Goal: Participate in discussion: Engage in conversation with other users on a specific topic

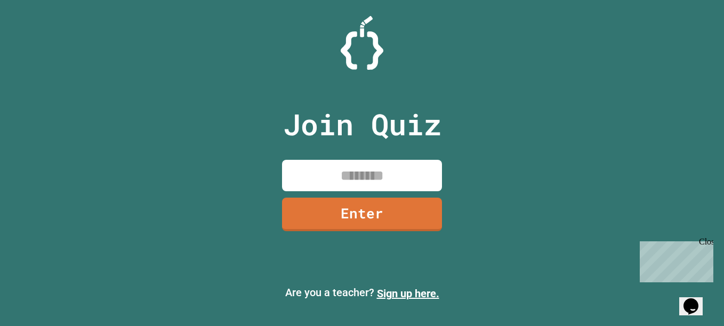
click at [400, 178] on input at bounding box center [362, 175] width 160 height 31
type input "********"
click at [396, 199] on link "Enter" at bounding box center [362, 215] width 160 height 34
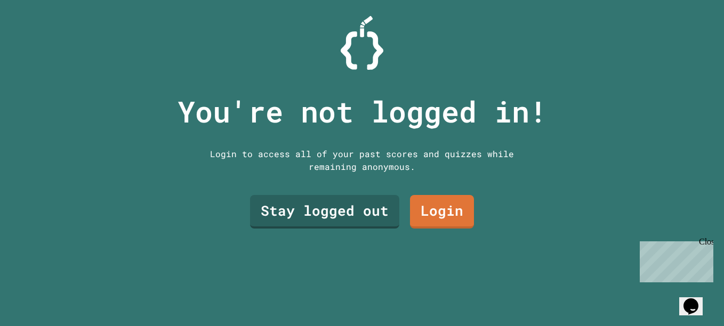
click at [440, 215] on link "Login" at bounding box center [442, 212] width 64 height 34
click at [283, 192] on link "Stay logged out" at bounding box center [324, 210] width 141 height 36
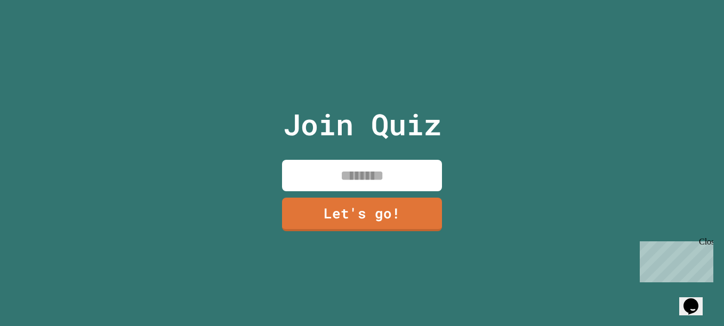
click at [317, 176] on input at bounding box center [362, 175] width 160 height 31
click at [336, 174] on input "**********" at bounding box center [362, 175] width 160 height 31
click at [353, 179] on input "**********" at bounding box center [362, 175] width 160 height 31
click at [374, 177] on input "**********" at bounding box center [362, 175] width 160 height 31
click at [413, 173] on input "**********" at bounding box center [362, 175] width 160 height 31
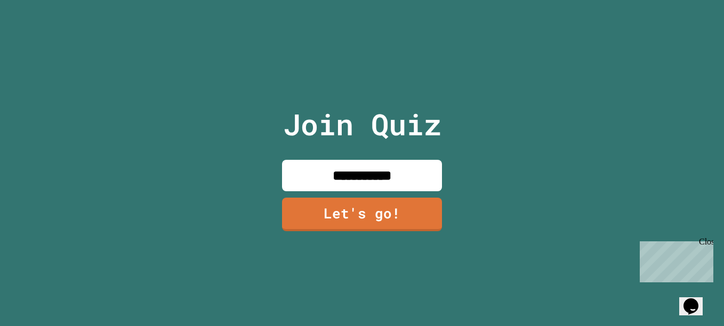
click at [351, 170] on input "**********" at bounding box center [362, 175] width 160 height 31
click at [408, 174] on input "**********" at bounding box center [362, 175] width 160 height 31
type input "*"
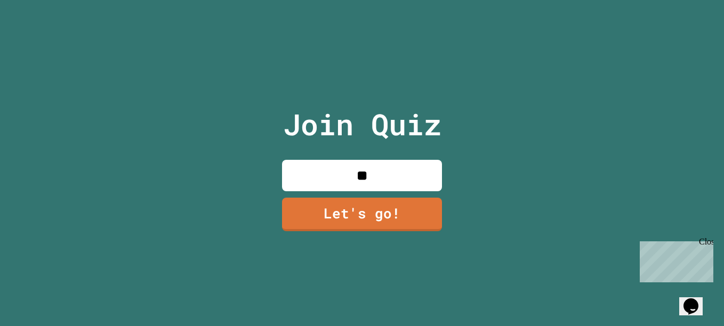
type input "*"
click at [354, 172] on input "**********" at bounding box center [362, 175] width 160 height 31
click at [394, 173] on input "**********" at bounding box center [362, 175] width 160 height 31
click at [357, 171] on input "********" at bounding box center [362, 175] width 160 height 31
click at [371, 174] on input "*****" at bounding box center [362, 175] width 160 height 31
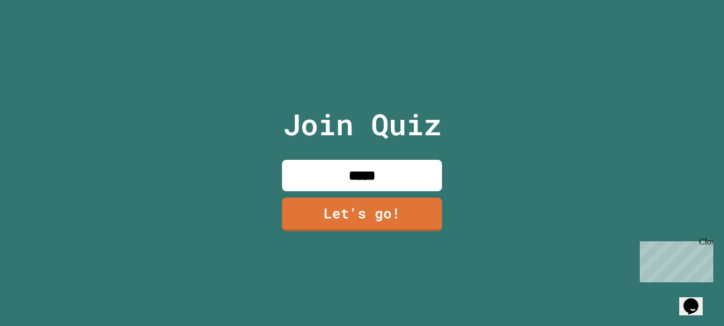
click at [375, 174] on input "*****" at bounding box center [362, 175] width 160 height 31
click at [393, 178] on input "**********" at bounding box center [362, 175] width 160 height 31
type input "*"
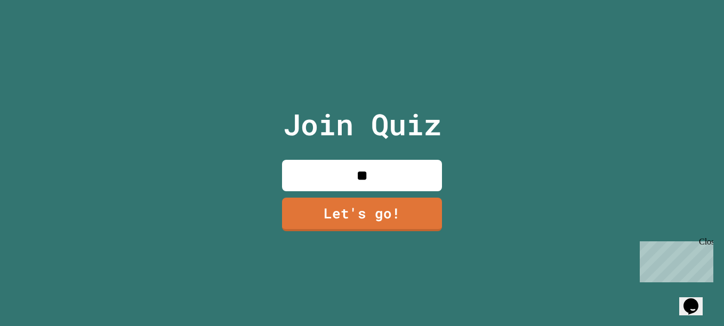
type input "*"
click at [358, 178] on input "**********" at bounding box center [362, 175] width 160 height 31
click at [371, 176] on input "**********" at bounding box center [362, 175] width 160 height 31
click at [364, 176] on input "**********" at bounding box center [362, 175] width 160 height 31
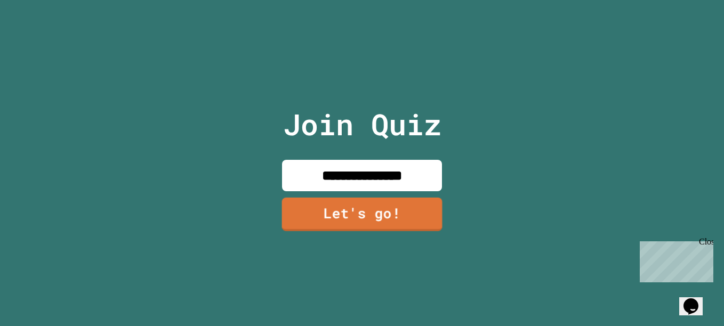
type input "**********"
click at [373, 206] on link "Let's go!" at bounding box center [362, 213] width 160 height 35
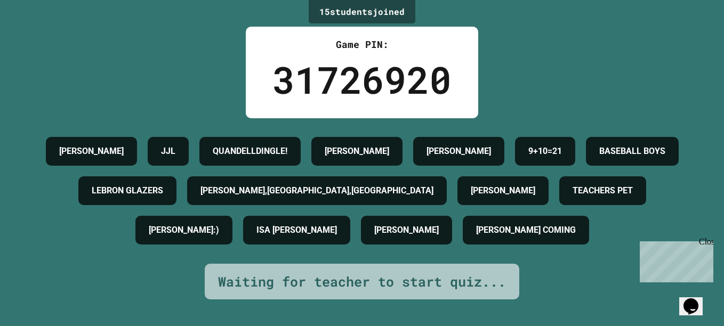
click at [679, 250] on div "[PERSON_NAME] JJL QUANDELLDINGLE! [PERSON_NAME] [PERSON_NAME] 9+10=21 BASEBALL …" at bounding box center [362, 191] width 671 height 118
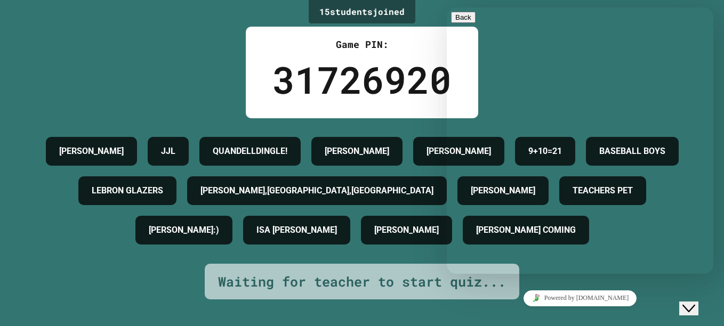
click at [698, 302] on button "Close Chat This icon closes the chat window." at bounding box center [688, 309] width 19 height 14
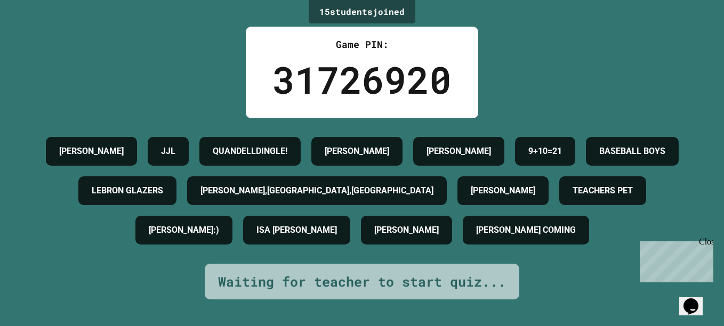
click at [696, 298] on button "Opens Chat This icon Opens the chat window." at bounding box center [690, 307] width 23 height 18
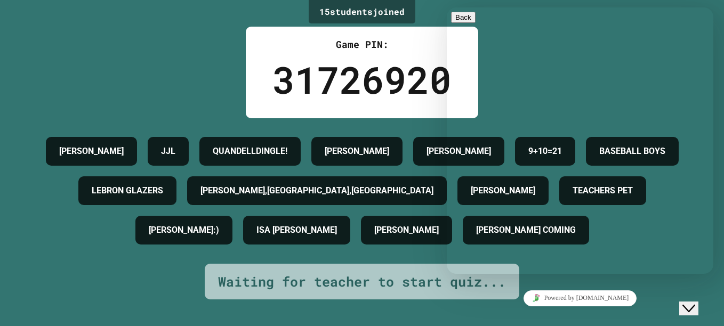
click at [573, 312] on div "Hi there Chat now! We typically reply in a few minutes" at bounding box center [580, 312] width 258 height 0
click at [516, 312] on div "Hi there Chat now! We typically reply in a few minutes" at bounding box center [580, 312] width 258 height 0
click at [668, 320] on div "Rate this chat" at bounding box center [580, 321] width 258 height 3
click at [464, 322] on icon "Rate this chat" at bounding box center [464, 322] width 0 height 0
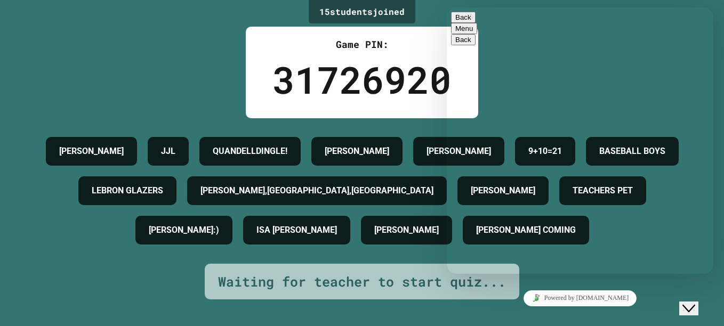
click at [447, 7] on div "Rate this chat Upload File Insert emoji" at bounding box center [447, 7] width 0 height 0
click at [447, 7] on textarea at bounding box center [447, 7] width 0 height 0
type textarea "**********"
click at [447, 7] on textarea at bounding box center [447, 7] width 0 height 0
type textarea "**********"
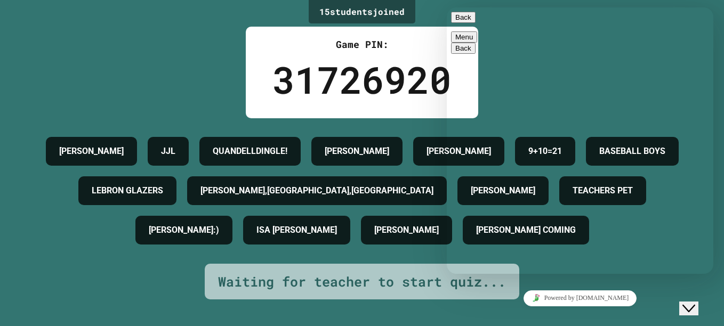
click at [447, 7] on textarea at bounding box center [447, 7] width 0 height 0
click at [586, 166] on div "BASEBALL BOYS" at bounding box center [632, 151] width 93 height 29
click at [696, 308] on button "Close Chat This icon closes the chat window." at bounding box center [688, 309] width 19 height 14
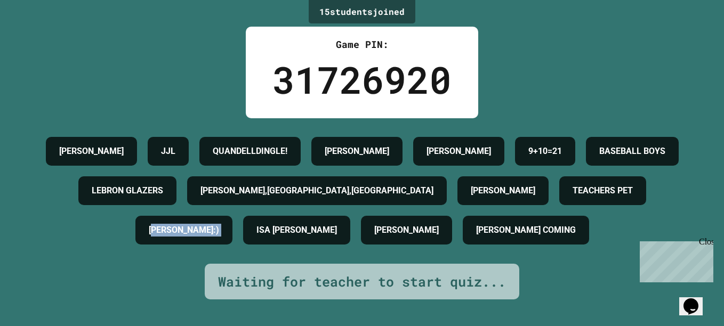
drag, startPoint x: 334, startPoint y: 241, endPoint x: 489, endPoint y: 226, distance: 156.4
click at [489, 226] on div "[PERSON_NAME] JJL QUANDELLDINGLE! [PERSON_NAME] [PERSON_NAME] 9+10=21 BASEBALL …" at bounding box center [362, 191] width 671 height 118
drag, startPoint x: 489, startPoint y: 226, endPoint x: 573, endPoint y: 283, distance: 101.2
click at [573, 250] on div "[PERSON_NAME] JJL QUANDELLDINGLE! [PERSON_NAME] [PERSON_NAME] 9+10=21 BASEBALL …" at bounding box center [362, 191] width 671 height 118
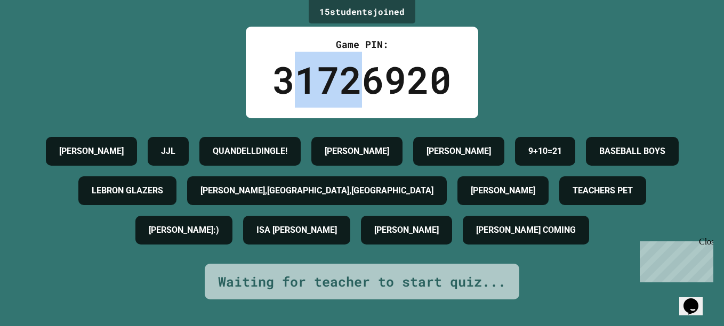
drag, startPoint x: 356, startPoint y: 87, endPoint x: 286, endPoint y: 86, distance: 69.9
click at [286, 86] on div "31726920" at bounding box center [361, 80] width 179 height 56
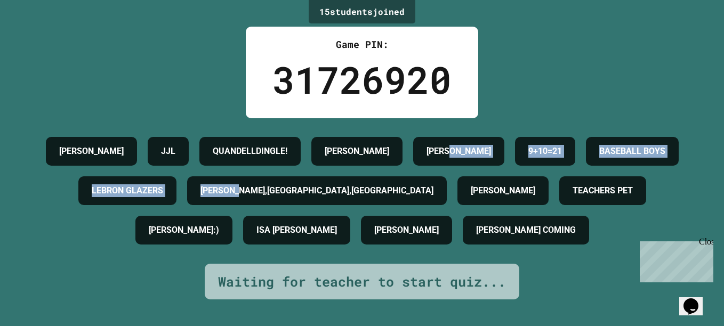
drag, startPoint x: 703, startPoint y: 195, endPoint x: 579, endPoint y: 178, distance: 125.3
click at [579, 178] on div "15 student s joined Game PIN: 31726920 [PERSON_NAME] JJL QUANDELLDINGLE! [PERSO…" at bounding box center [362, 163] width 724 height 326
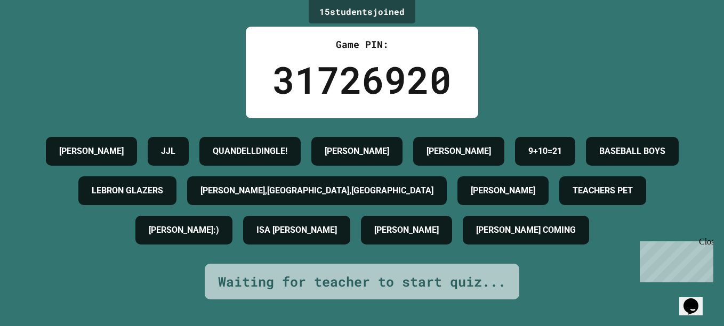
drag, startPoint x: 579, startPoint y: 178, endPoint x: 514, endPoint y: 94, distance: 105.7
click at [514, 94] on div "15 student s joined Game PIN: 31726920 [PERSON_NAME] JJL QUANDELLDINGLE! [PERSO…" at bounding box center [362, 163] width 724 height 326
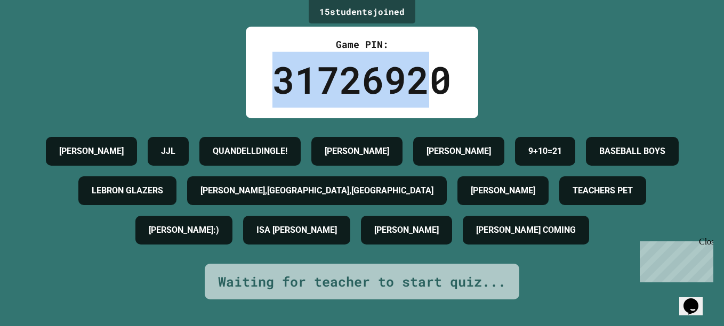
drag, startPoint x: 435, startPoint y: 57, endPoint x: 271, endPoint y: 77, distance: 165.0
click at [272, 77] on div "31726920" at bounding box center [361, 80] width 179 height 56
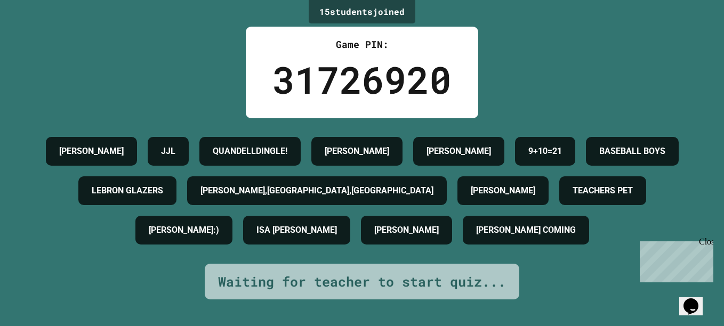
click at [470, 73] on div "Game PIN: 31726920" at bounding box center [362, 73] width 232 height 92
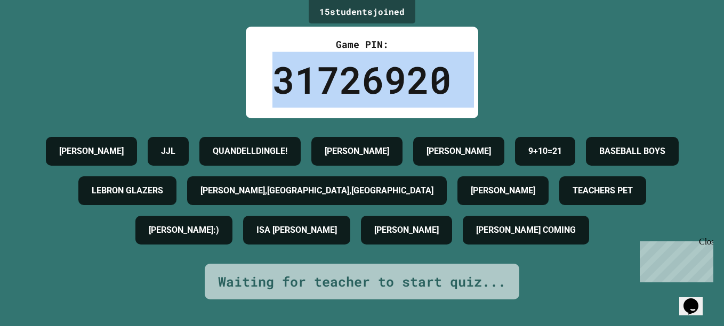
drag, startPoint x: 470, startPoint y: 73, endPoint x: 274, endPoint y: 82, distance: 196.4
click at [274, 82] on div "Game PIN: 31726920" at bounding box center [362, 73] width 232 height 92
drag, startPoint x: 274, startPoint y: 82, endPoint x: 359, endPoint y: 106, distance: 88.8
click at [359, 106] on div "31726920" at bounding box center [361, 80] width 179 height 56
drag, startPoint x: 459, startPoint y: 81, endPoint x: 183, endPoint y: 49, distance: 278.0
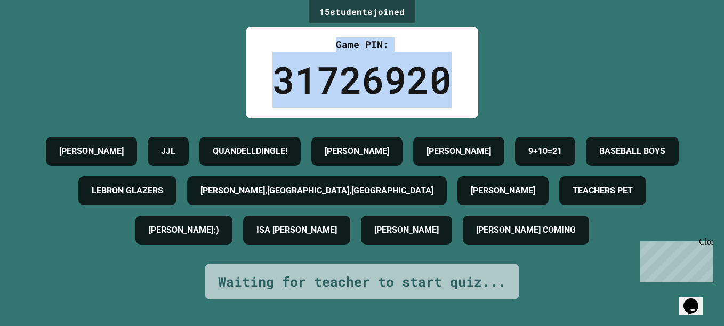
click at [183, 49] on div "15 student s joined Game PIN: 31726920 [PERSON_NAME] JJL QUANDELLDINGLE! [PERSO…" at bounding box center [362, 163] width 724 height 326
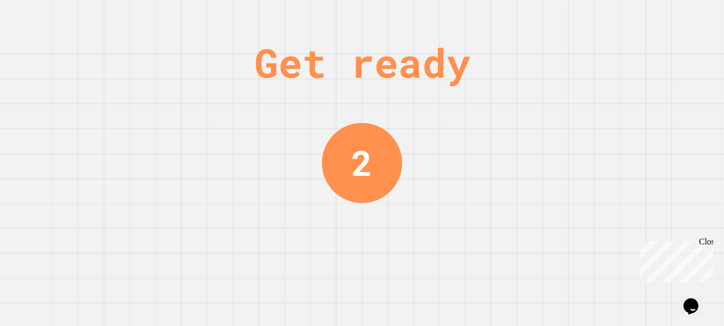
click at [315, 134] on div "Get ready 2" at bounding box center [362, 163] width 724 height 326
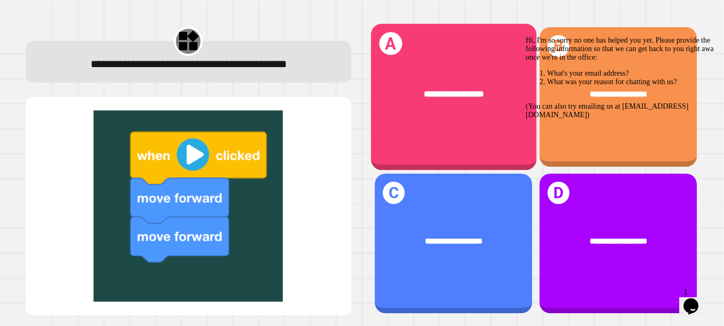
click at [462, 105] on div "**********" at bounding box center [453, 93] width 165 height 47
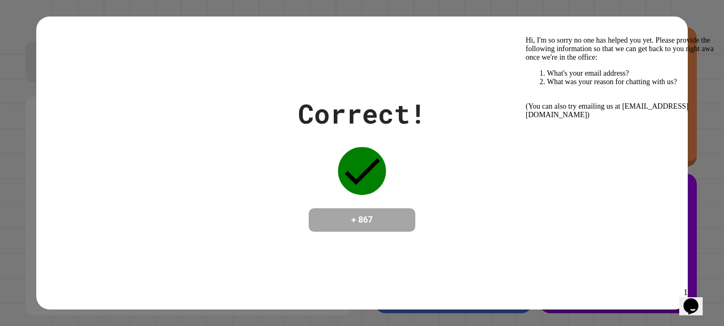
click at [690, 298] on icon "Opens Chat This icon Opens the chat window." at bounding box center [690, 306] width 17 height 17
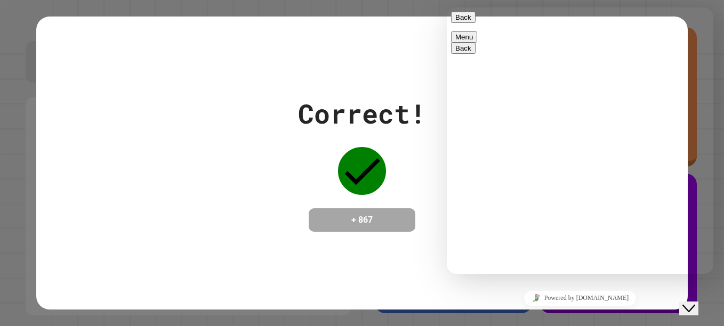
click at [695, 303] on div "Close Chat This icon closes the chat window." at bounding box center [688, 308] width 13 height 13
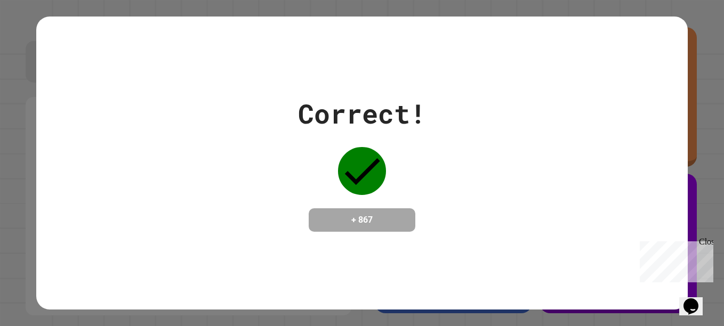
click at [698, 302] on icon "Chat widget" at bounding box center [691, 307] width 15 height 16
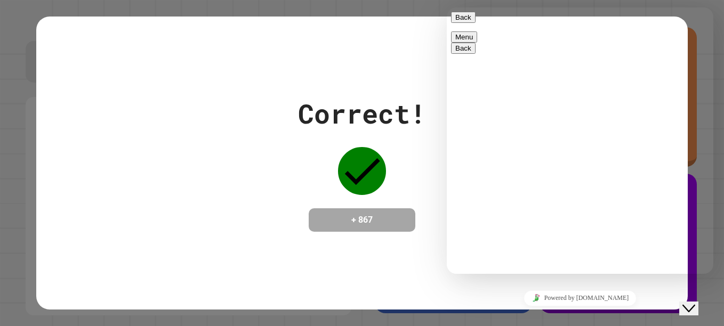
click at [689, 302] on button "Close Chat This icon closes the chat window." at bounding box center [688, 309] width 19 height 14
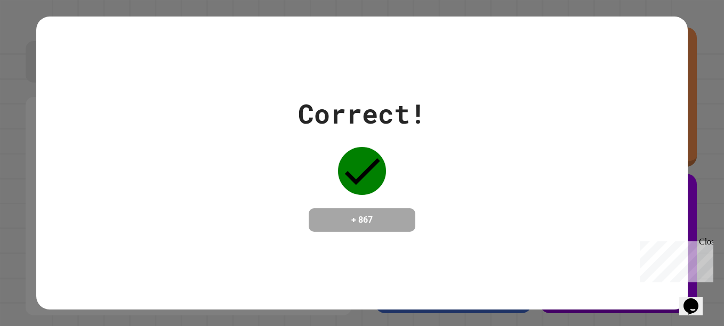
click at [363, 192] on div "Correct! + 867" at bounding box center [362, 163] width 128 height 138
click at [336, 151] on div at bounding box center [361, 170] width 53 height 53
click at [166, 55] on div "Correct! + 867" at bounding box center [362, 164] width 652 height 294
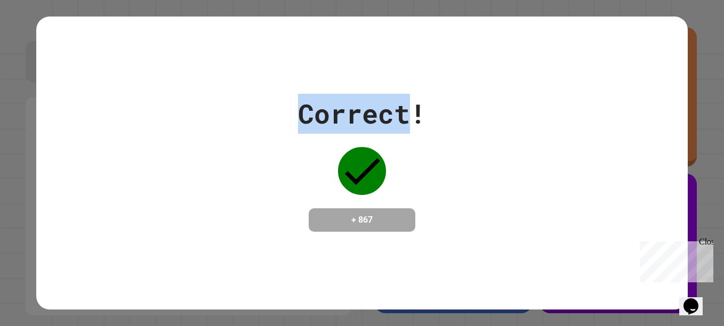
click at [166, 55] on div "Correct! + 867" at bounding box center [362, 164] width 652 height 294
drag, startPoint x: 166, startPoint y: 55, endPoint x: 319, endPoint y: 67, distance: 153.0
click at [319, 67] on div "Correct! + 867" at bounding box center [362, 164] width 652 height 294
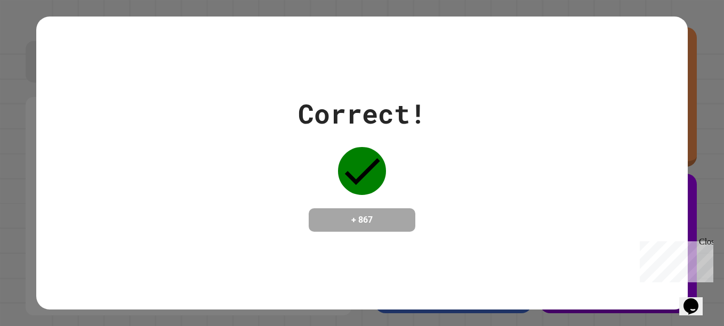
click at [394, 82] on div "Correct! + 867" at bounding box center [362, 164] width 652 height 294
click at [544, 127] on div "Correct! + 867" at bounding box center [362, 163] width 652 height 138
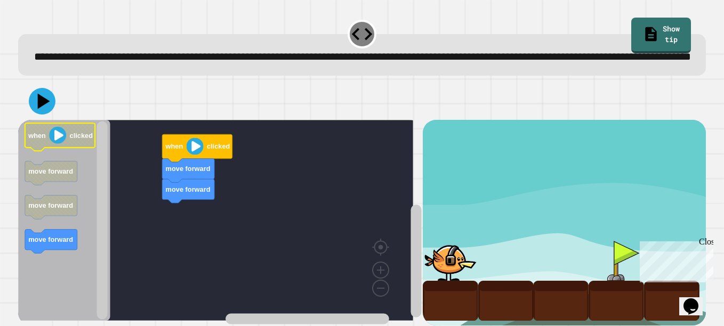
click at [69, 151] on icon "Blockly Workspace" at bounding box center [60, 138] width 70 height 28
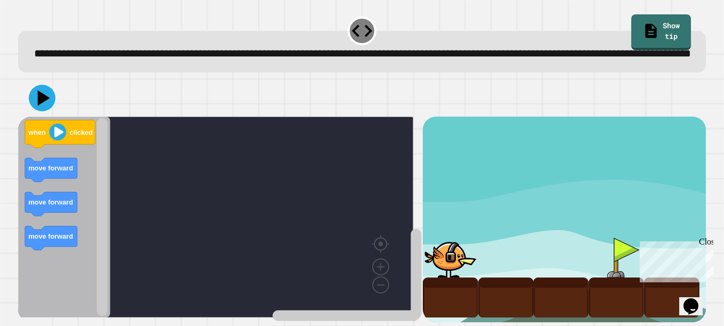
scroll to position [32, 0]
click at [599, 256] on div at bounding box center [616, 258] width 55 height 40
click at [438, 250] on div at bounding box center [450, 258] width 55 height 40
click at [442, 255] on div at bounding box center [450, 258] width 55 height 40
click at [409, 321] on div "**********" at bounding box center [362, 163] width 724 height 326
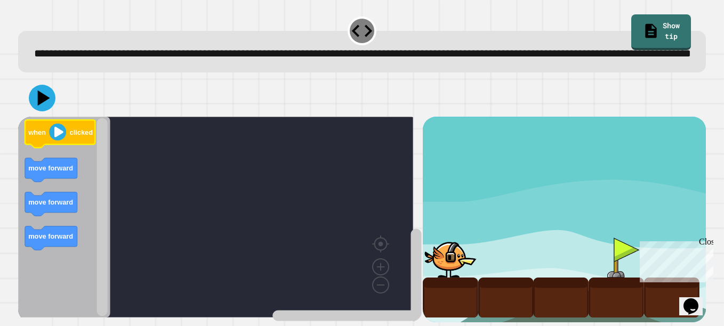
click at [52, 126] on image "Blockly Workspace" at bounding box center [57, 132] width 17 height 17
click at [42, 98] on icon at bounding box center [42, 98] width 32 height 32
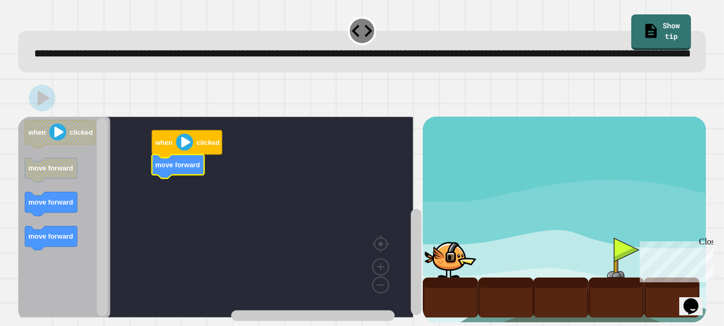
click at [173, 164] on icon "Blockly Workspace" at bounding box center [178, 167] width 52 height 24
click at [188, 136] on image "Blockly Workspace" at bounding box center [184, 142] width 17 height 17
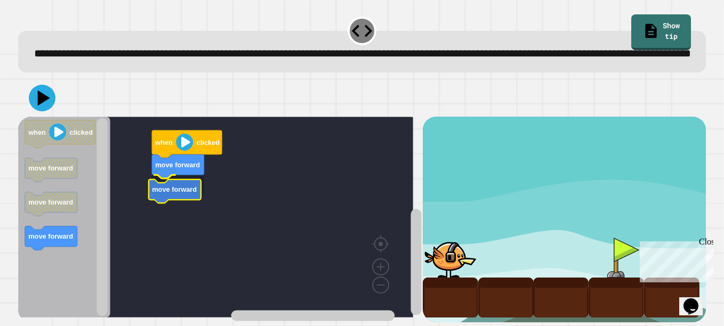
click at [164, 200] on div "when clicked move forward move forward when clicked move forward move forward m…" at bounding box center [220, 220] width 405 height 206
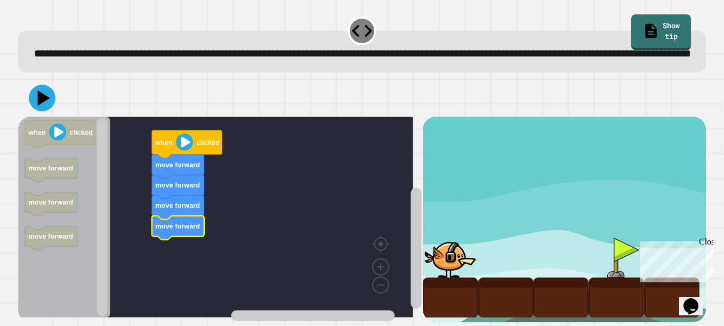
click at [184, 134] on image "Blockly Workspace" at bounding box center [184, 142] width 17 height 17
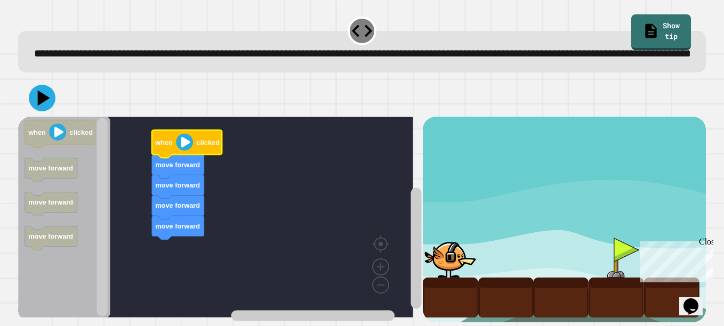
click at [437, 245] on div at bounding box center [450, 258] width 55 height 40
click at [185, 136] on image "Blockly Workspace" at bounding box center [184, 142] width 17 height 17
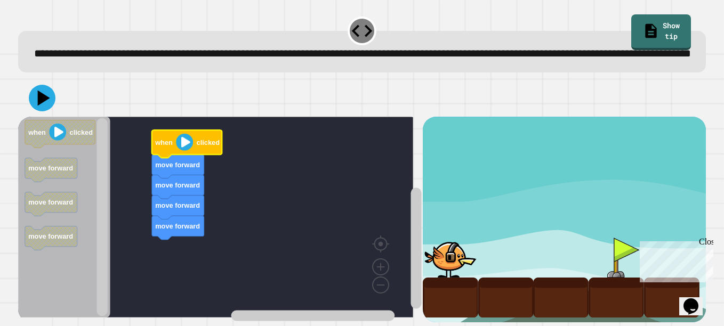
click at [185, 136] on image "Blockly Workspace" at bounding box center [184, 142] width 17 height 17
click at [309, 200] on rect "Blockly Workspace" at bounding box center [215, 217] width 395 height 201
click at [187, 134] on image "Blockly Workspace" at bounding box center [184, 142] width 17 height 17
click at [35, 92] on icon at bounding box center [42, 98] width 32 height 32
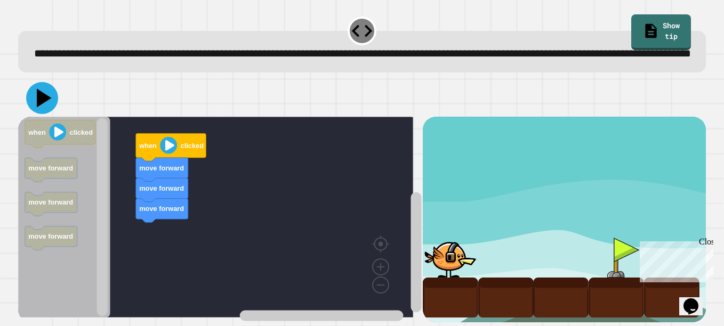
click at [39, 89] on icon at bounding box center [44, 98] width 15 height 19
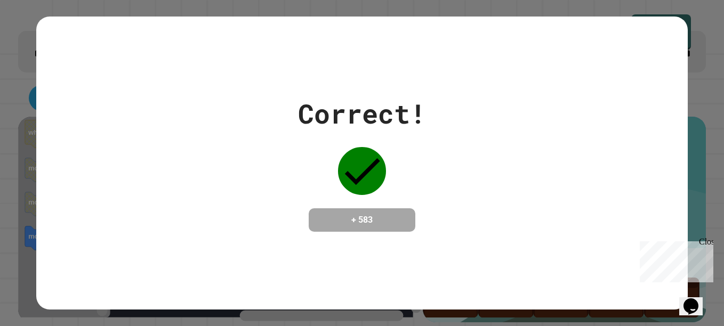
click at [706, 238] on div "Close" at bounding box center [705, 243] width 13 height 13
drag, startPoint x: 310, startPoint y: 181, endPoint x: 363, endPoint y: 263, distance: 97.2
click at [363, 263] on div "Correct! + 583" at bounding box center [362, 164] width 652 height 294
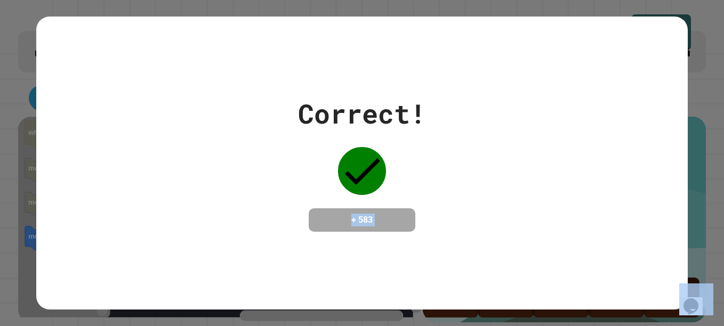
click at [363, 263] on div "Correct! + 583" at bounding box center [362, 164] width 652 height 294
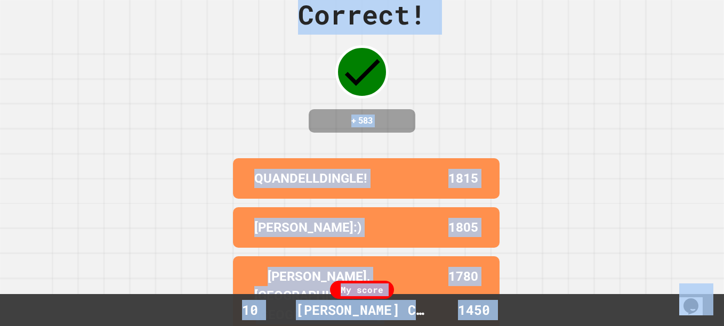
scroll to position [0, 0]
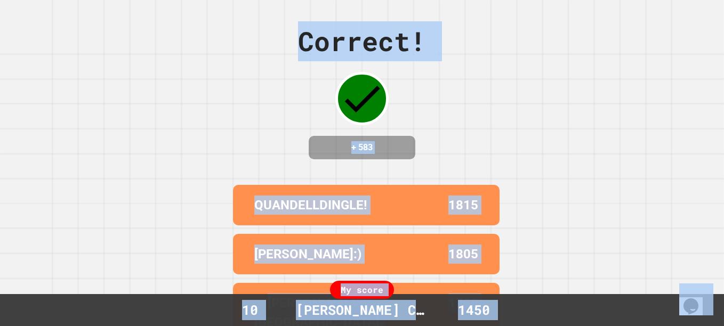
click at [536, 160] on div "Correct! + 583 QUANDELLDINGLE! 1815 [PERSON_NAME]:) 1805 [PERSON_NAME],[GEOGRAP…" at bounding box center [362, 163] width 724 height 326
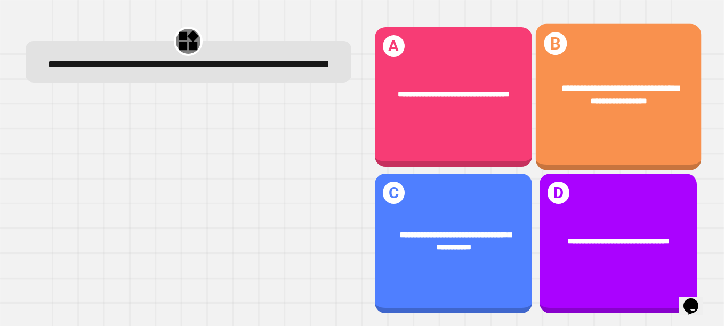
click at [613, 107] on div "**********" at bounding box center [617, 94] width 165 height 61
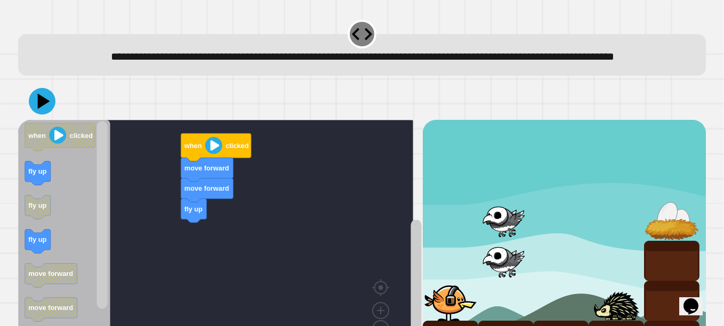
scroll to position [73, 0]
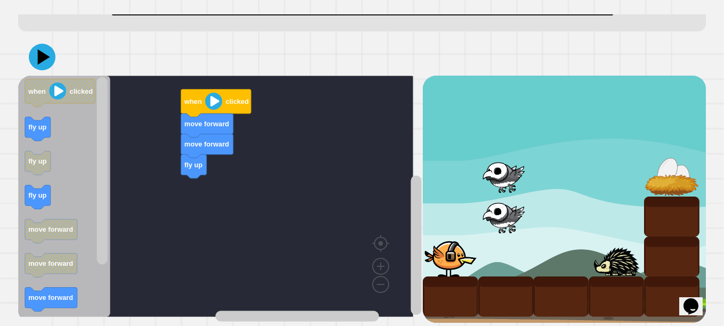
click at [650, 197] on div at bounding box center [671, 217] width 55 height 40
click at [217, 94] on image "Blockly Workspace" at bounding box center [213, 101] width 17 height 17
click at [214, 100] on icon "Blockly Workspace" at bounding box center [216, 104] width 70 height 28
click at [45, 51] on icon at bounding box center [42, 57] width 32 height 32
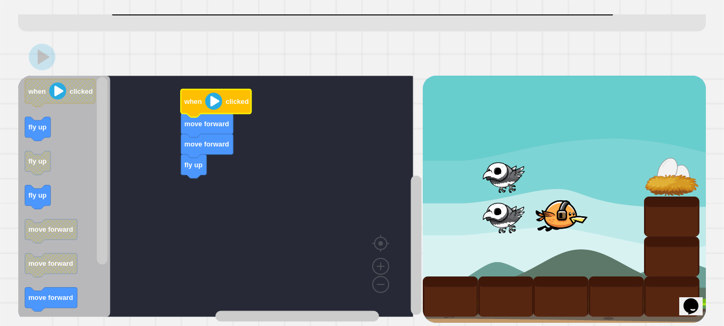
click at [194, 98] on text "when" at bounding box center [193, 102] width 18 height 8
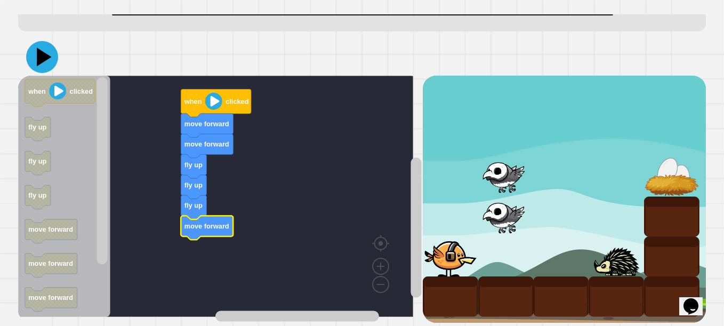
click at [42, 48] on icon at bounding box center [44, 57] width 15 height 19
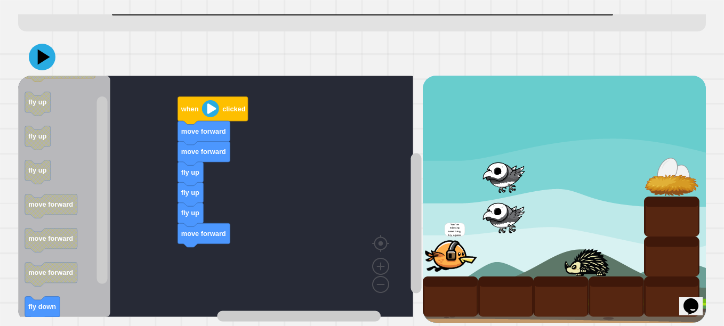
click at [186, 236] on div "when clicked move forward fly up fly up fly up move forward move forward when c…" at bounding box center [220, 199] width 405 height 247
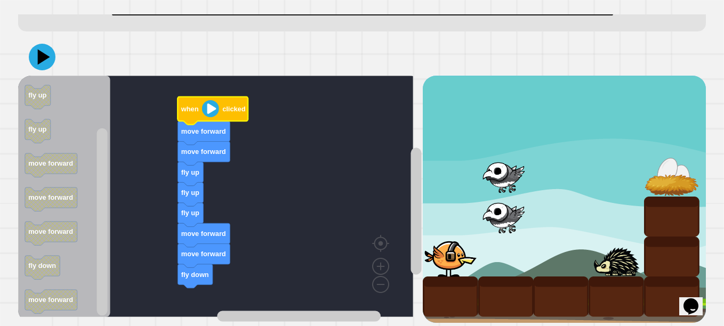
click at [210, 103] on image "Blockly Workspace" at bounding box center [210, 108] width 17 height 17
click at [30, 38] on div at bounding box center [362, 56] width 688 height 37
click at [51, 49] on icon at bounding box center [42, 57] width 27 height 27
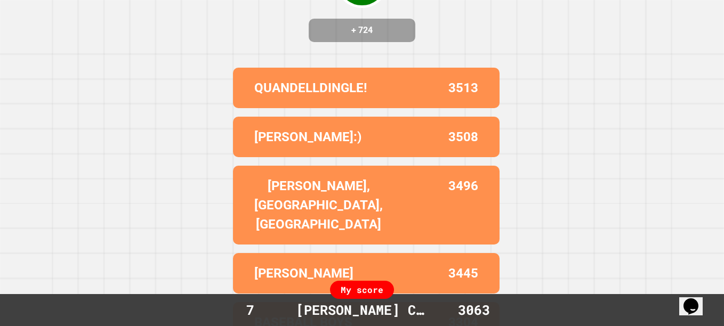
scroll to position [0, 0]
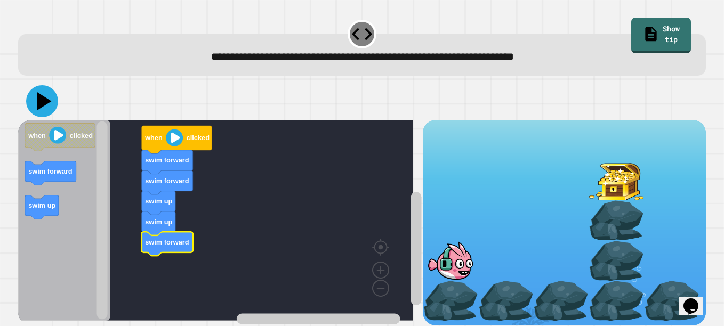
click at [45, 104] on icon at bounding box center [44, 101] width 15 height 19
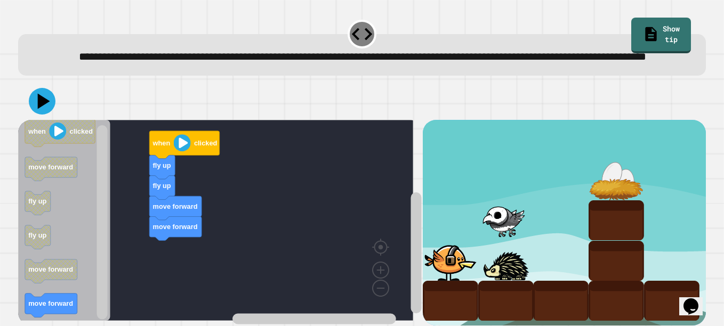
click at [174, 278] on div "when clicked fly up fly up move forward move forward when clicked move forward …" at bounding box center [220, 223] width 405 height 206
click at [46, 115] on icon at bounding box center [42, 101] width 27 height 27
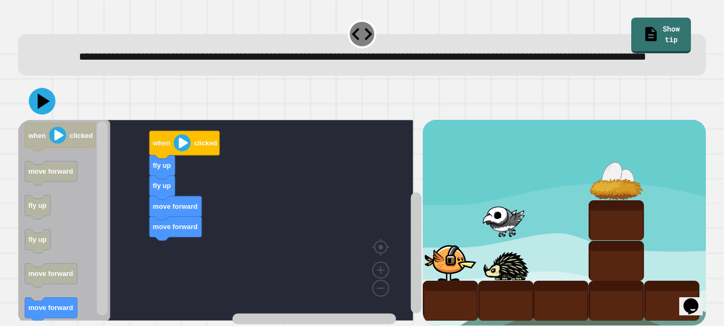
click at [58, 204] on icon "when clicked move forward fly up fly up move forward move forward" at bounding box center [64, 220] width 92 height 201
click at [53, 186] on icon "Blockly Workspace" at bounding box center [51, 174] width 52 height 24
click at [184, 270] on div "when clicked fly up fly up move forward move forward when clicked move forward …" at bounding box center [220, 223] width 405 height 206
click at [171, 241] on icon "Blockly Workspace" at bounding box center [175, 229] width 52 height 24
click at [140, 200] on div "when clicked fly up fly up move forward move forward when clicked move forward …" at bounding box center [220, 223] width 405 height 206
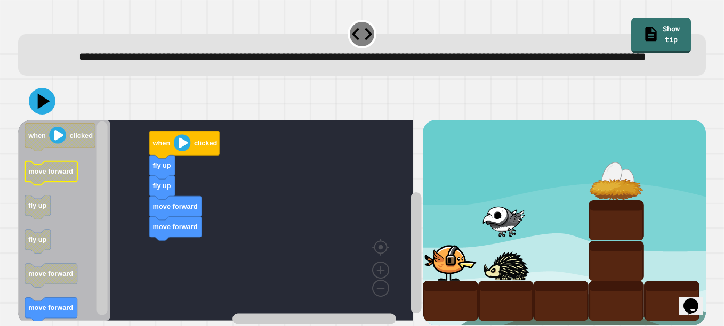
click at [67, 203] on div "when clicked fly up fly up move forward move forward when clicked move forward …" at bounding box center [220, 223] width 405 height 206
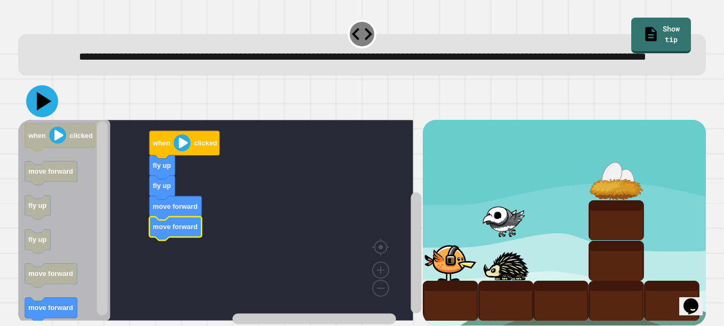
click at [34, 117] on icon at bounding box center [42, 101] width 32 height 32
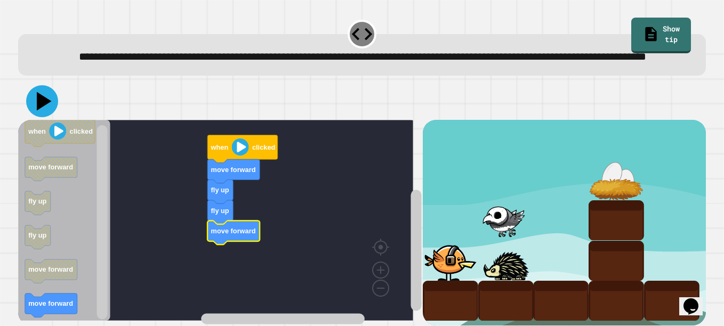
click at [44, 111] on icon at bounding box center [44, 101] width 15 height 19
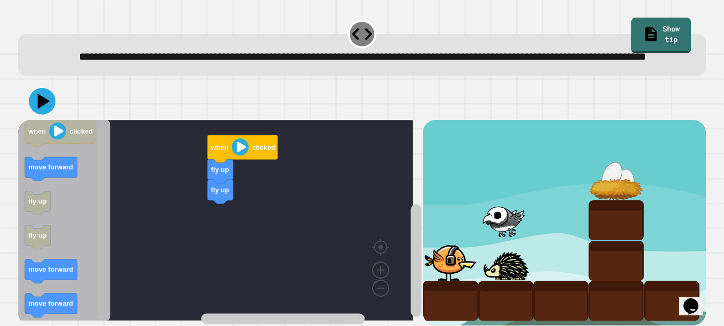
click at [105, 241] on rect "Blockly Workspace" at bounding box center [102, 222] width 11 height 194
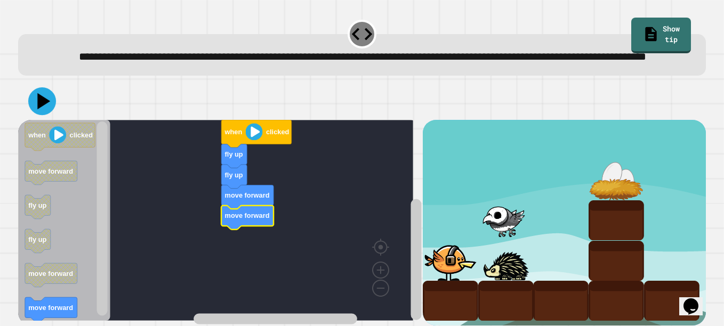
click at [36, 115] on icon at bounding box center [42, 101] width 28 height 28
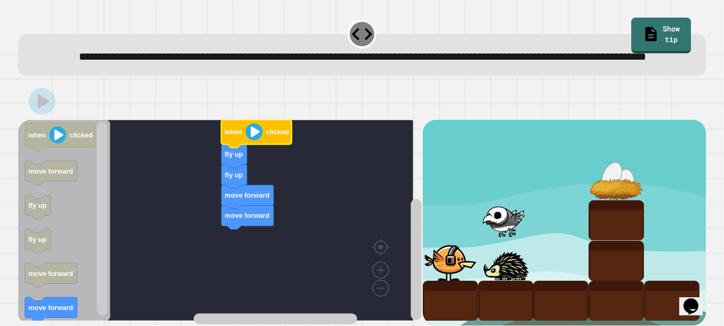
click at [257, 148] on icon "Blockly Workspace" at bounding box center [256, 134] width 70 height 28
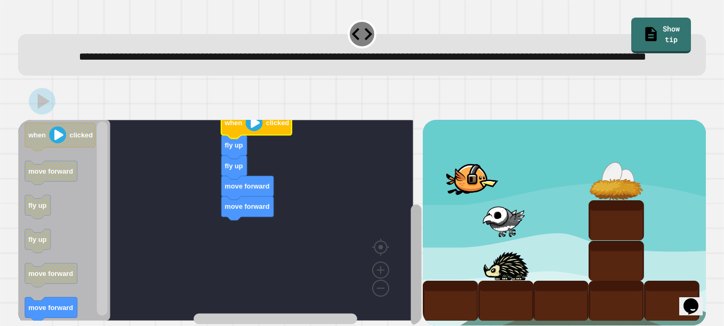
click at [440, 279] on div "when clicked fly up fly up move forward move forward when clicked move forward …" at bounding box center [362, 223] width 688 height 206
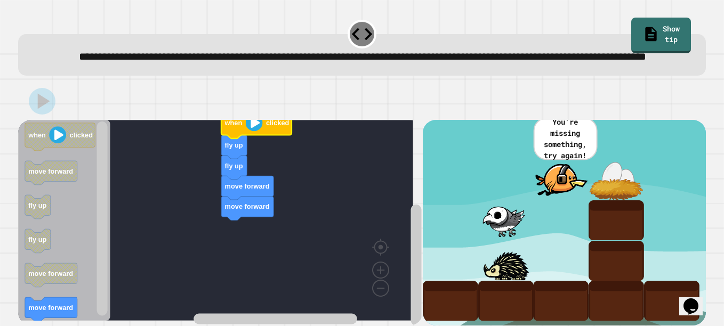
scroll to position [33, 0]
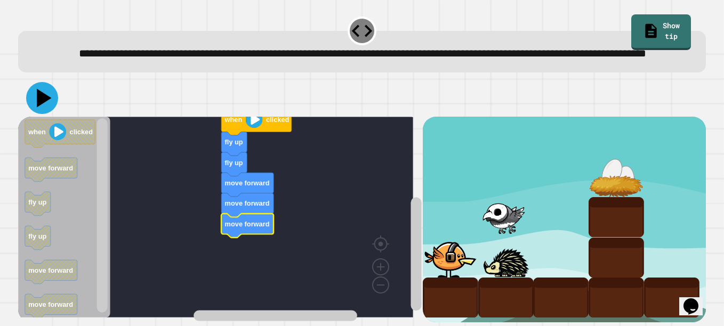
click at [47, 92] on icon at bounding box center [42, 98] width 32 height 32
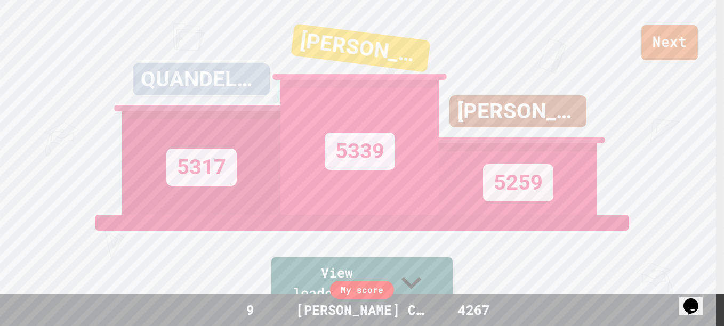
click at [653, 37] on link "Next" at bounding box center [669, 42] width 57 height 35
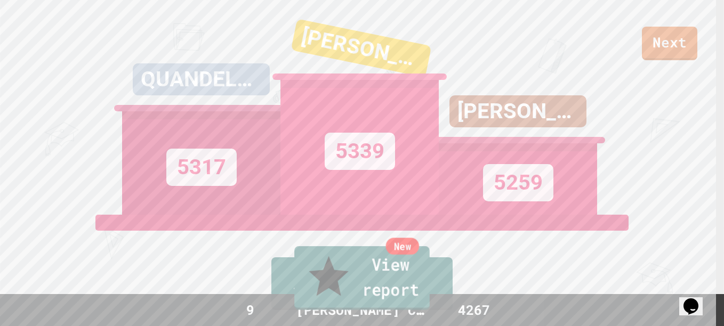
click at [348, 282] on link "New View report" at bounding box center [361, 278] width 135 height 64
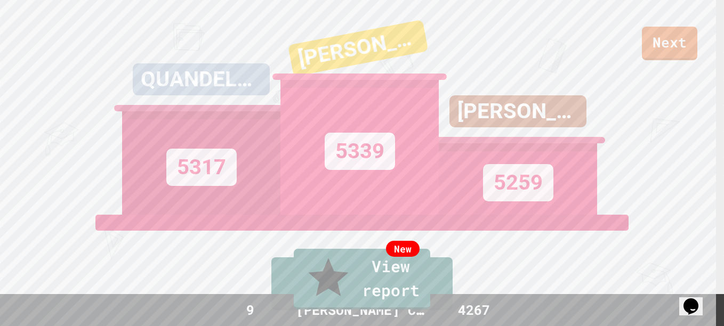
click at [395, 292] on link "New View report" at bounding box center [362, 279] width 139 height 64
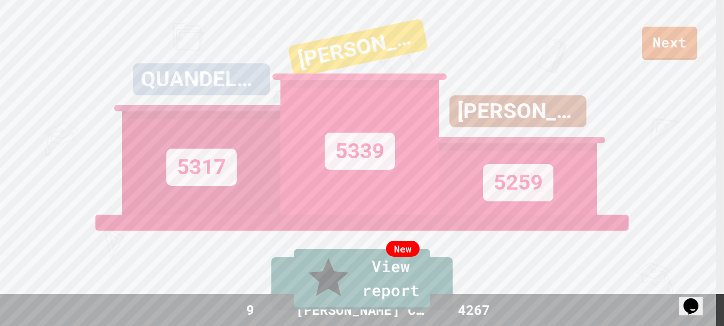
click at [693, 302] on icon "Chat widget" at bounding box center [691, 307] width 15 height 16
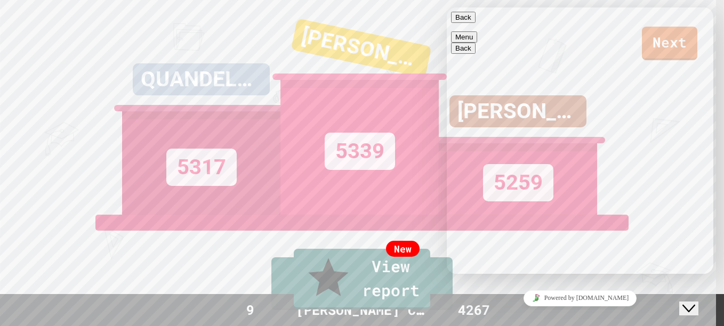
click at [447, 7] on div "Rate this chat Upload File Insert emoji" at bounding box center [447, 7] width 0 height 0
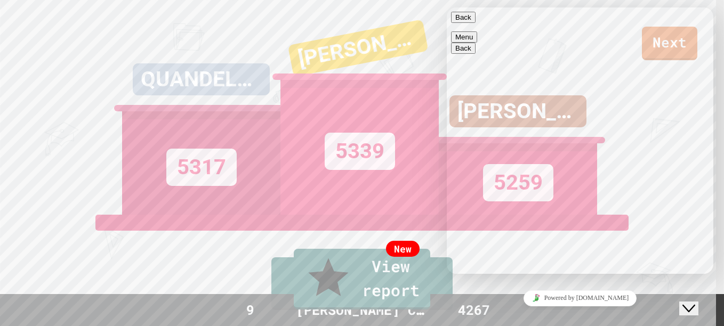
click at [447, 7] on textarea at bounding box center [447, 7] width 0 height 0
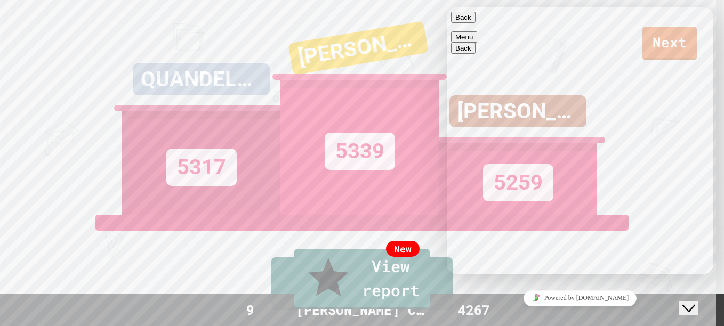
click at [447, 7] on textarea at bounding box center [447, 7] width 0 height 0
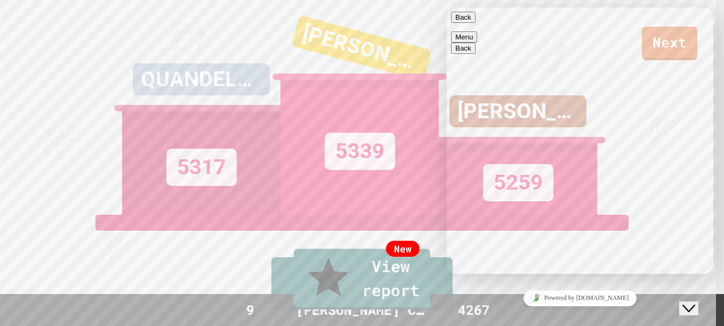
click at [447, 7] on textarea at bounding box center [447, 7] width 0 height 0
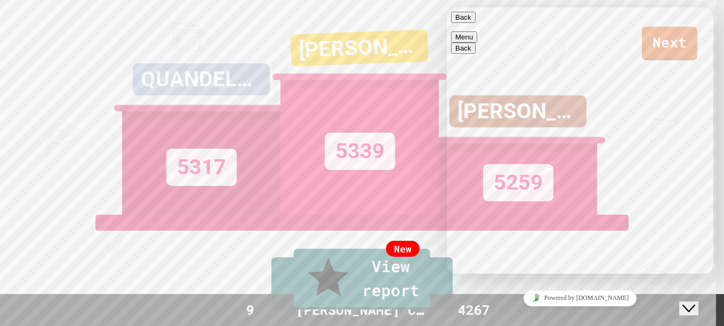
type textarea "*"
type textarea "**********"
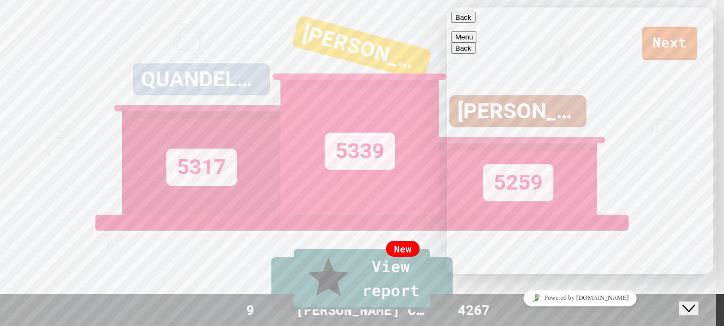
scroll to position [70, 0]
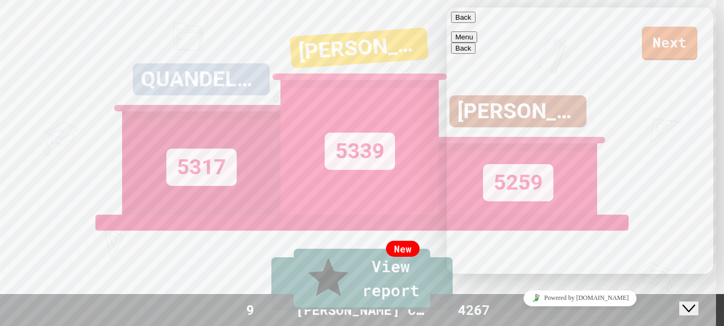
click at [447, 7] on icon "Insert emoji" at bounding box center [447, 7] width 0 height 0
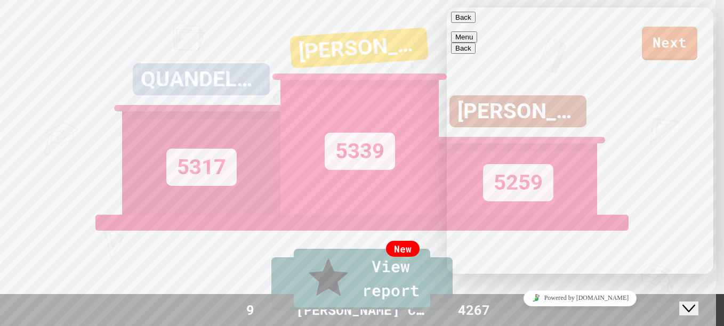
type input "*"
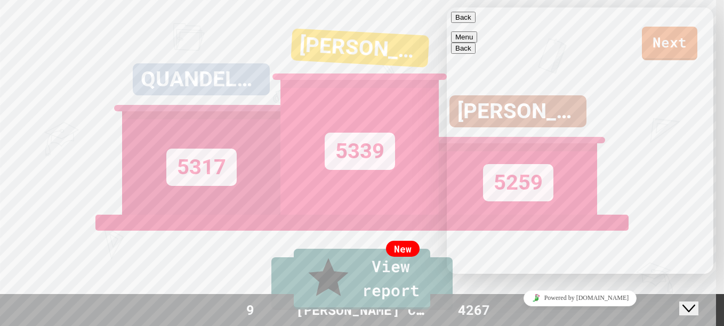
type input "*"
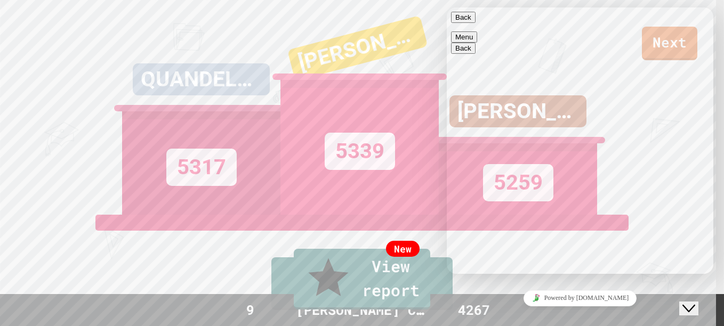
type input "*"
type input "****"
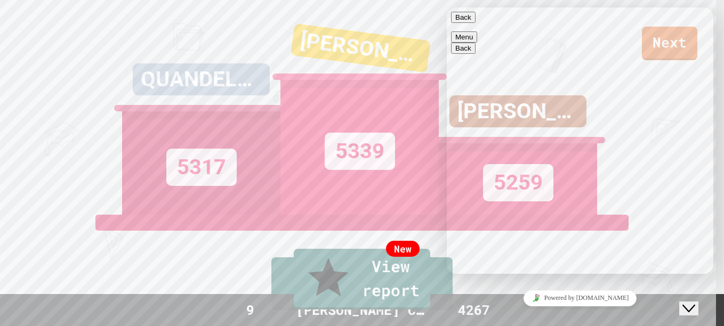
scroll to position [1, 0]
